Goal: Navigation & Orientation: Find specific page/section

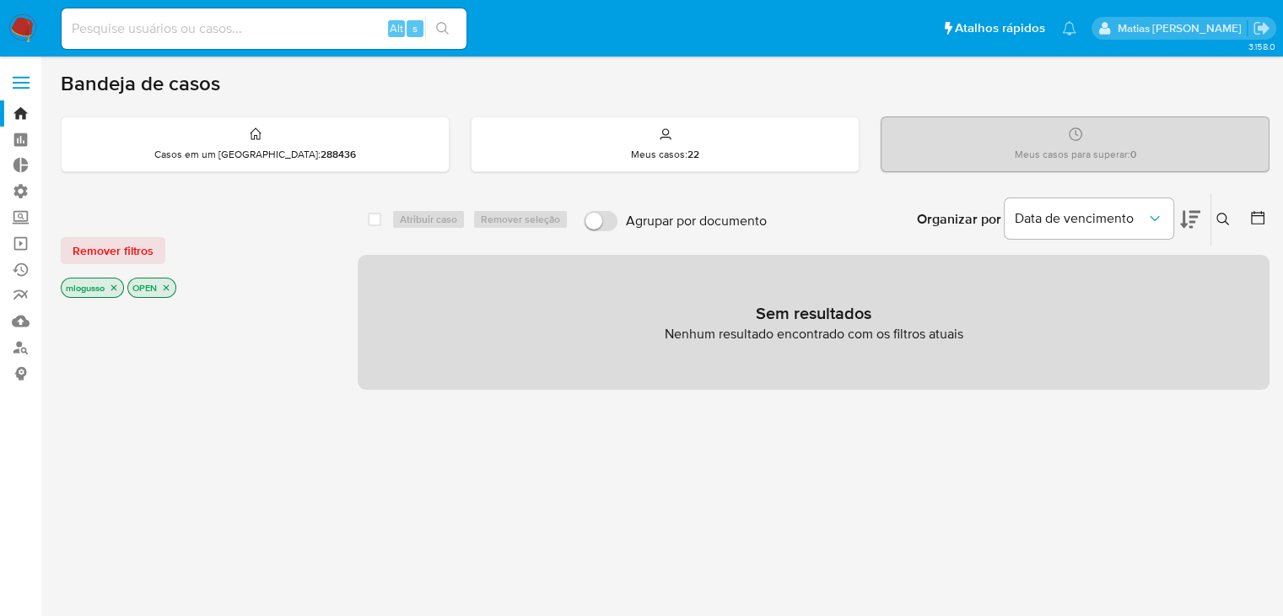
click at [114, 285] on icon "close-filter" at bounding box center [114, 288] width 6 height 6
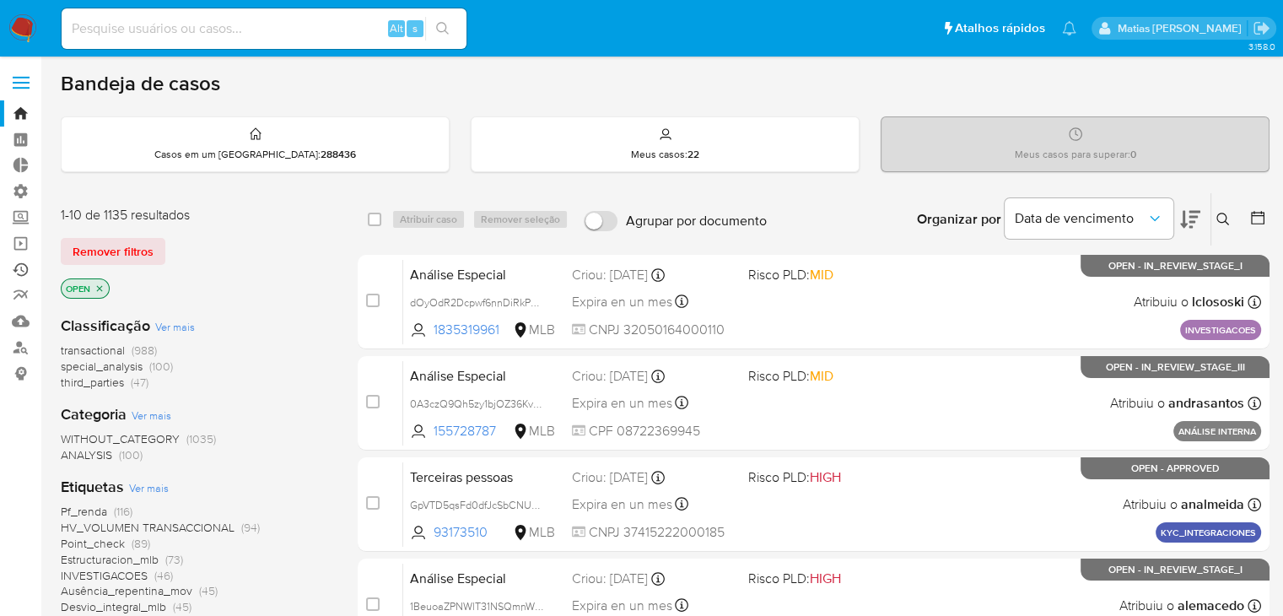
click at [27, 272] on link "Ejecuções automáticas" at bounding box center [100, 269] width 201 height 26
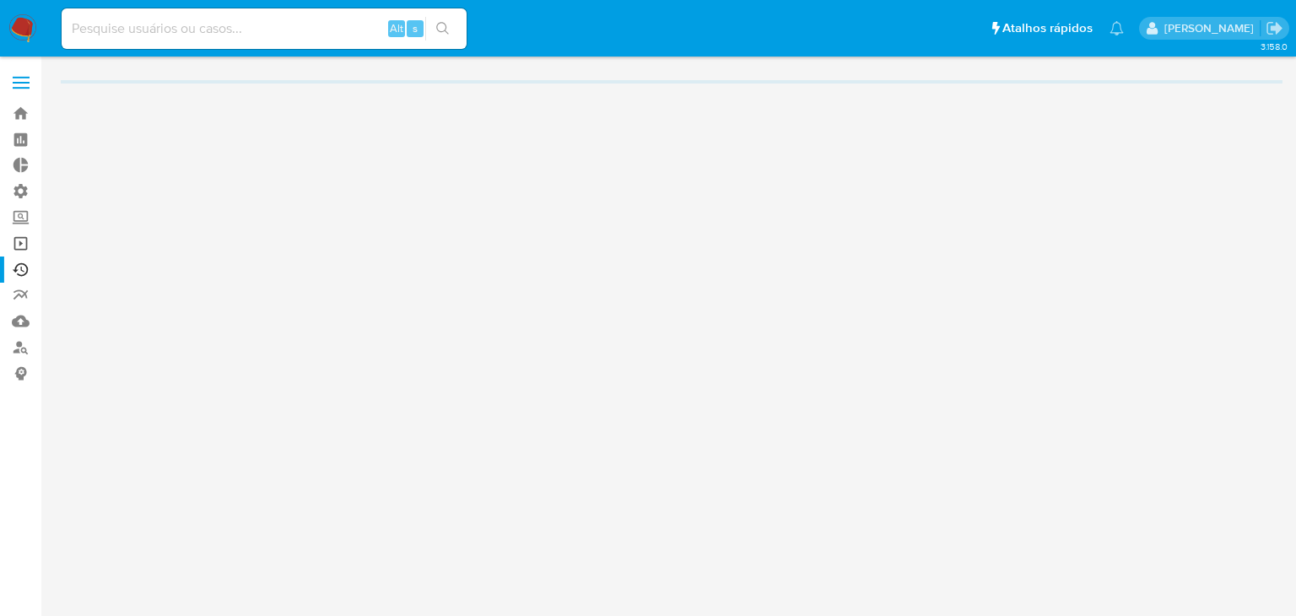
click at [24, 243] on link "Operações em massa" at bounding box center [100, 243] width 201 height 26
